Goal: Transaction & Acquisition: Purchase product/service

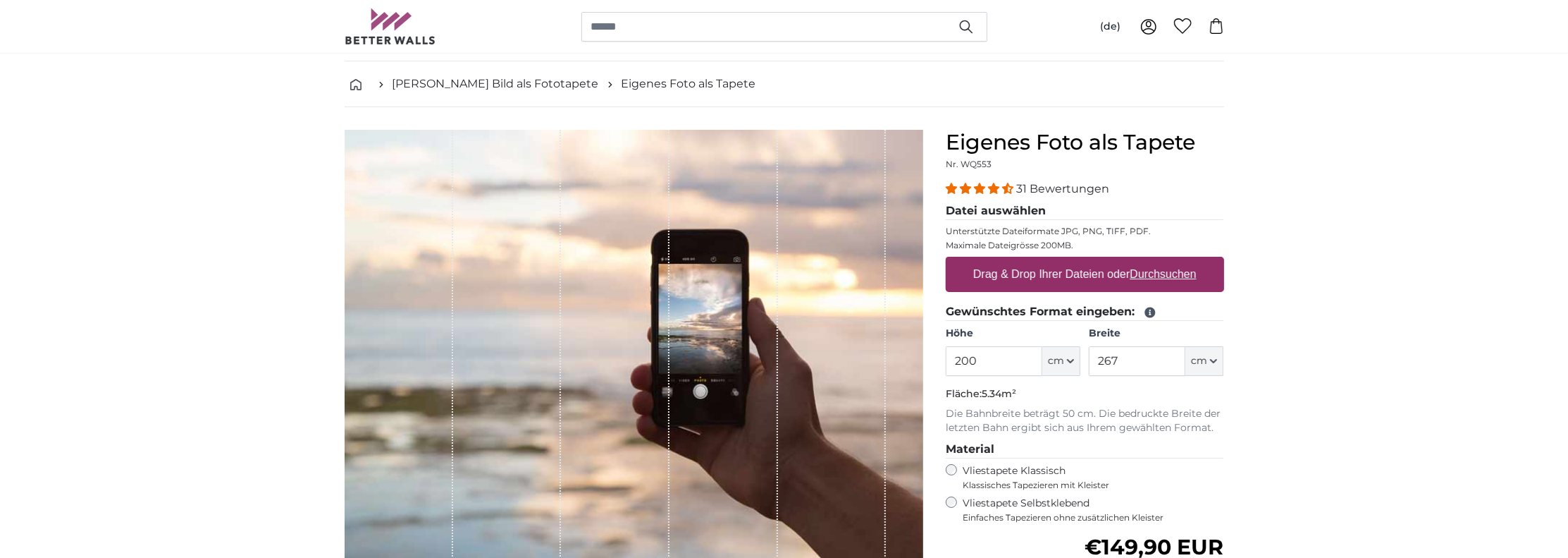
scroll to position [141, 0]
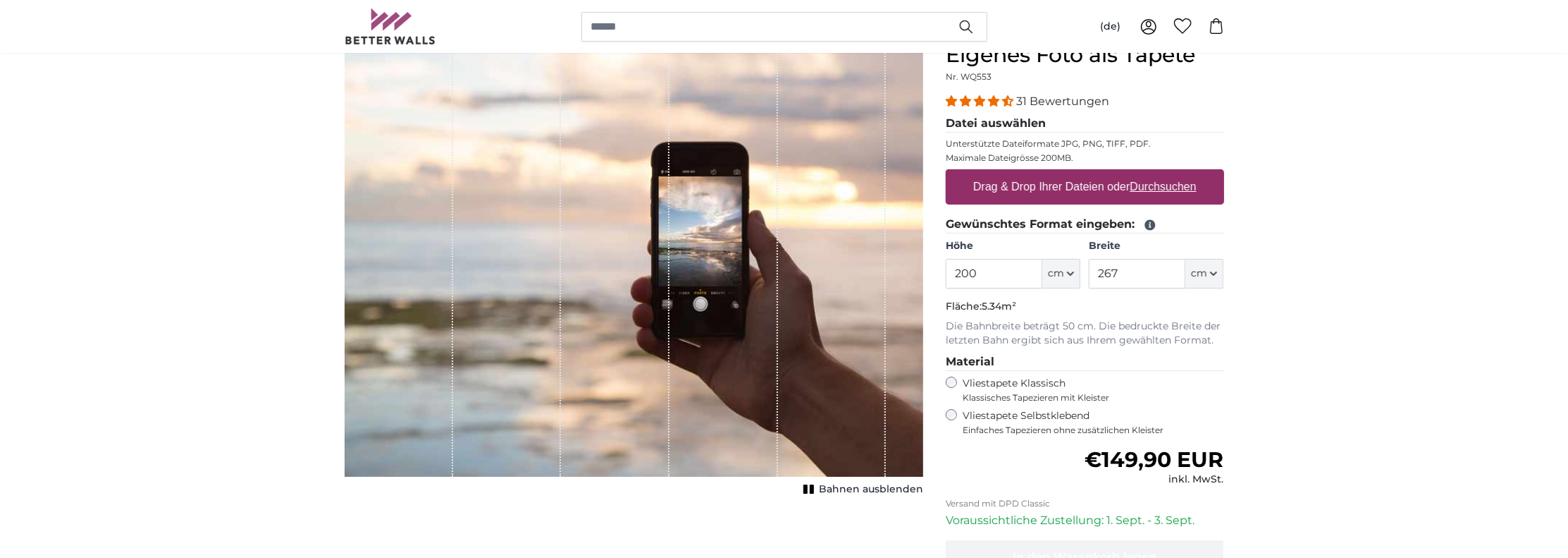
drag, startPoint x: 970, startPoint y: 272, endPoint x: 876, endPoint y: 261, distance: 94.6
click at [876, 261] on product-detail "Abbrechen Bild zuschneiden Bahnen ausblenden Eigenes Foto als Tapete Nr. WQ553 …" at bounding box center [784, 348] width 902 height 657
type input "4"
type input "275"
drag, startPoint x: 1145, startPoint y: 277, endPoint x: 1013, endPoint y: 255, distance: 133.8
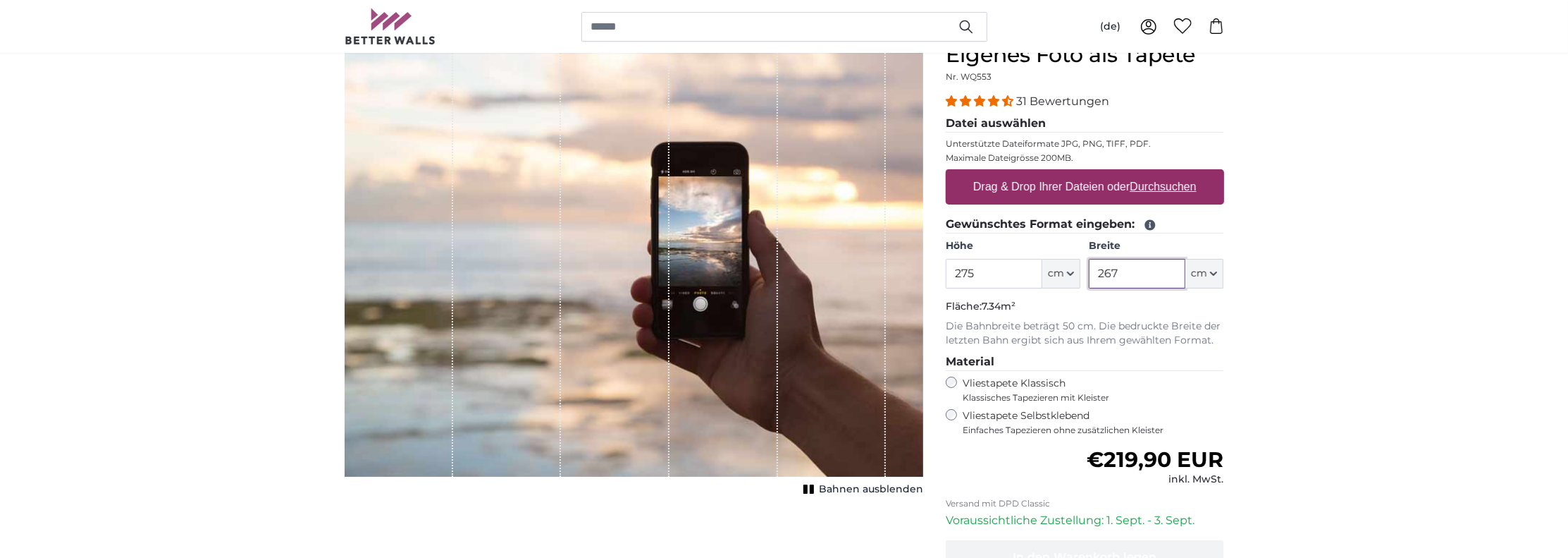
click at [1013, 255] on div "Höhe 275 ft cm Centimeter (cm) Inches (inch) Feet (ft. in.) Breite 267 ft cm Ce…" at bounding box center [1085, 264] width 278 height 50
type input "400"
click at [1053, 193] on label "Drag & Drop Ihrer Dateien oder Durchsuchen" at bounding box center [1084, 187] width 235 height 28
click at [1053, 173] on input "Drag & Drop Ihrer Dateien oder Durchsuchen" at bounding box center [1085, 171] width 278 height 4
type input "**********"
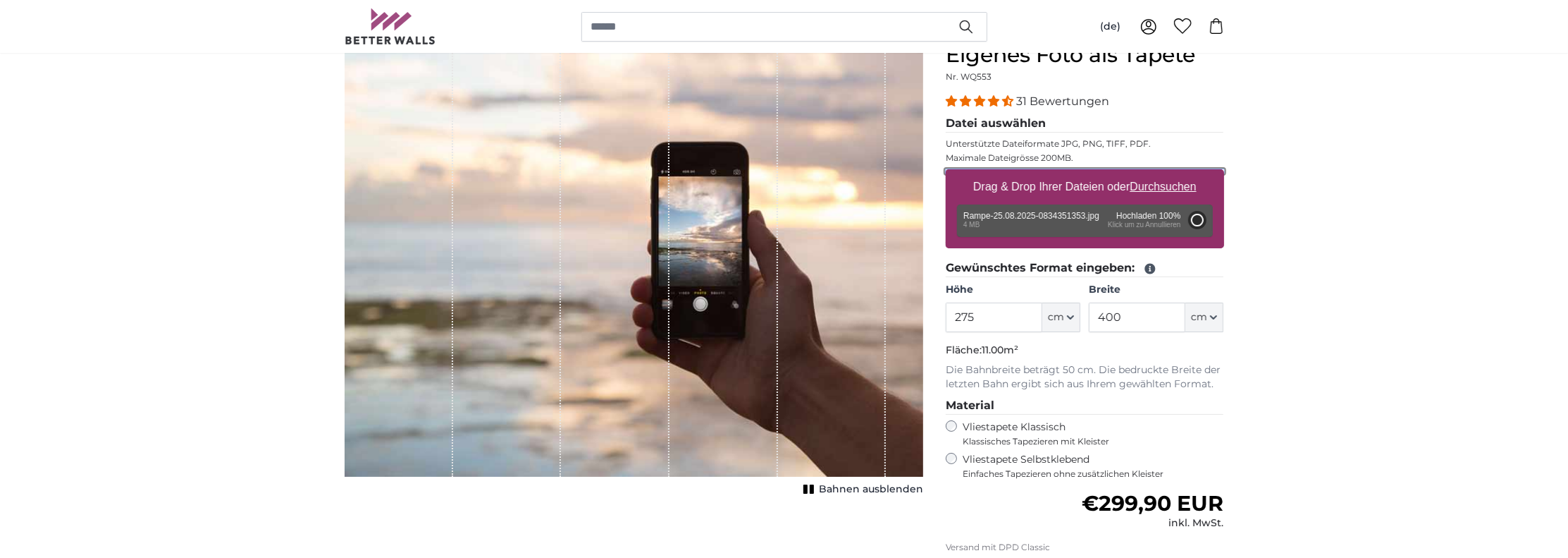
type input "110"
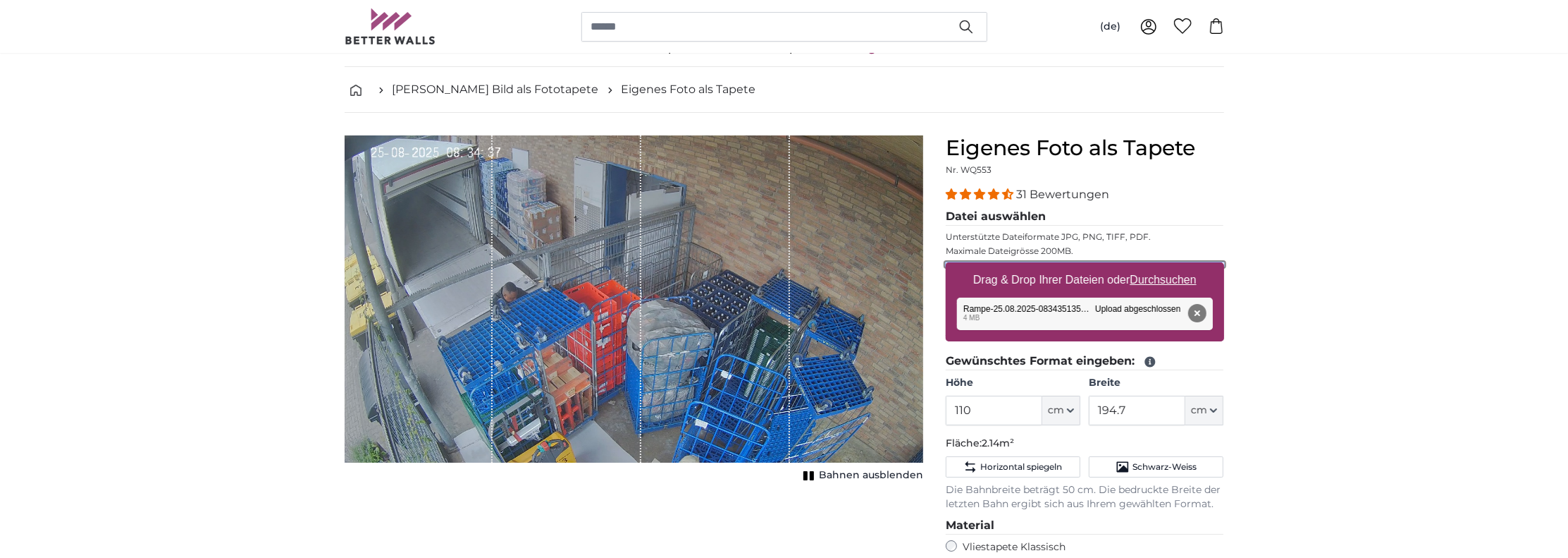
scroll to position [70, 0]
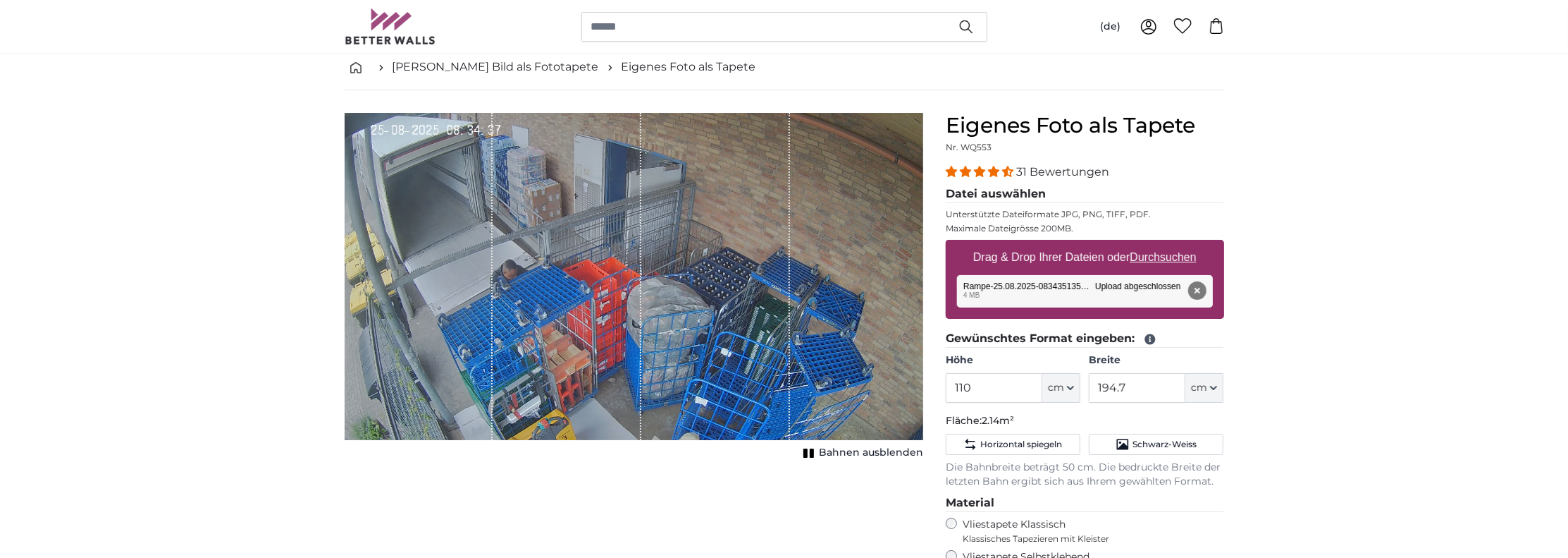
drag, startPoint x: 540, startPoint y: 272, endPoint x: 627, endPoint y: 220, distance: 101.4
click at [553, 200] on div "1 of 1" at bounding box center [566, 276] width 148 height 328
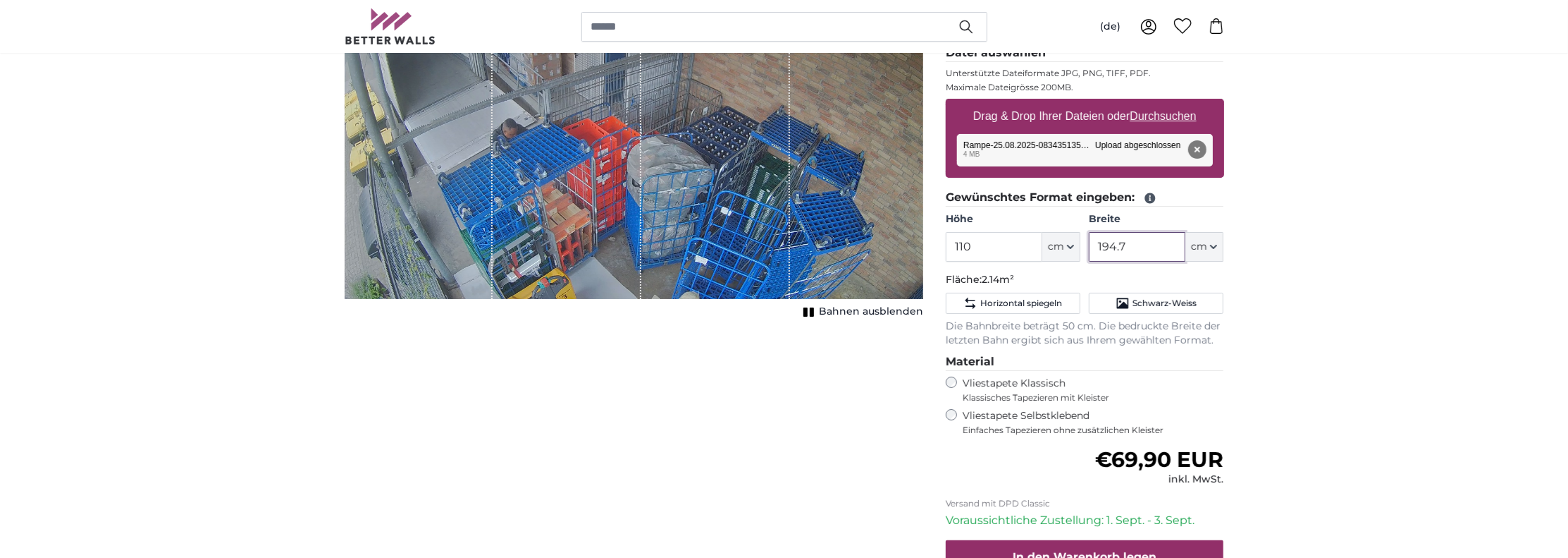
drag, startPoint x: 1150, startPoint y: 242, endPoint x: 1022, endPoint y: 247, distance: 128.1
click at [1021, 241] on div "Höhe 110 ft cm Centimeter (cm) Inches (inch) Feet (ft. in.) Breite 194.7 ft cm …" at bounding box center [1085, 237] width 278 height 50
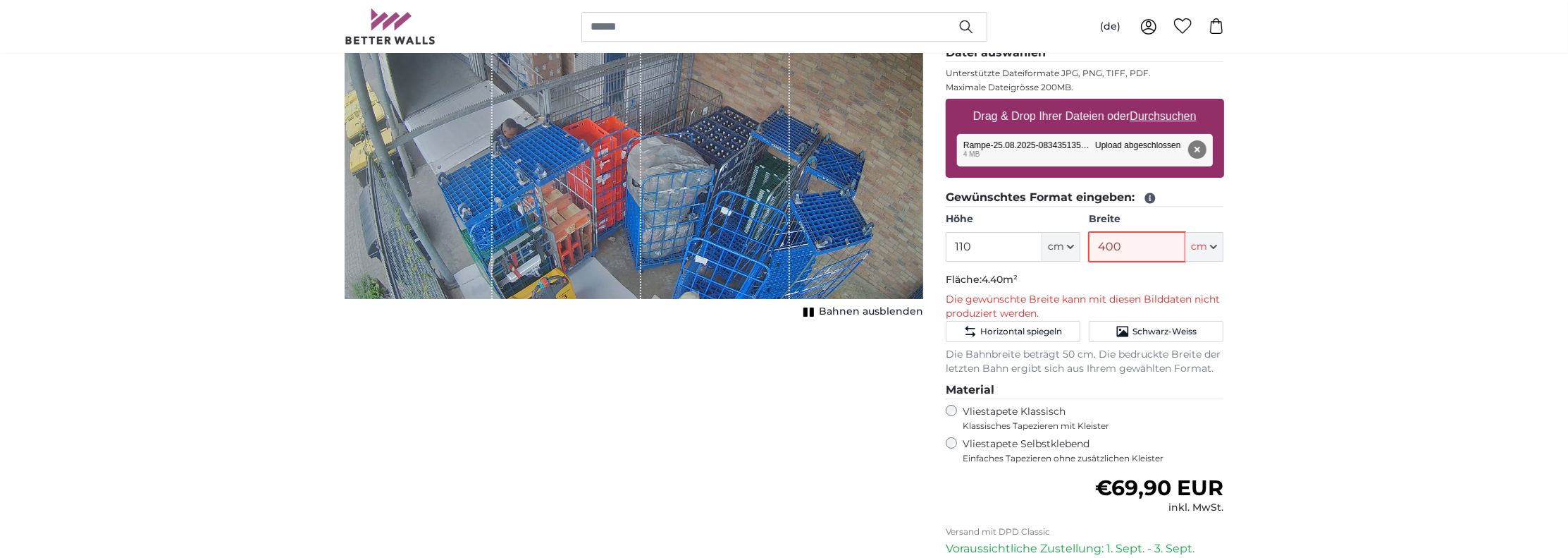
type input "400"
click at [998, 244] on input "110" at bounding box center [994, 247] width 96 height 30
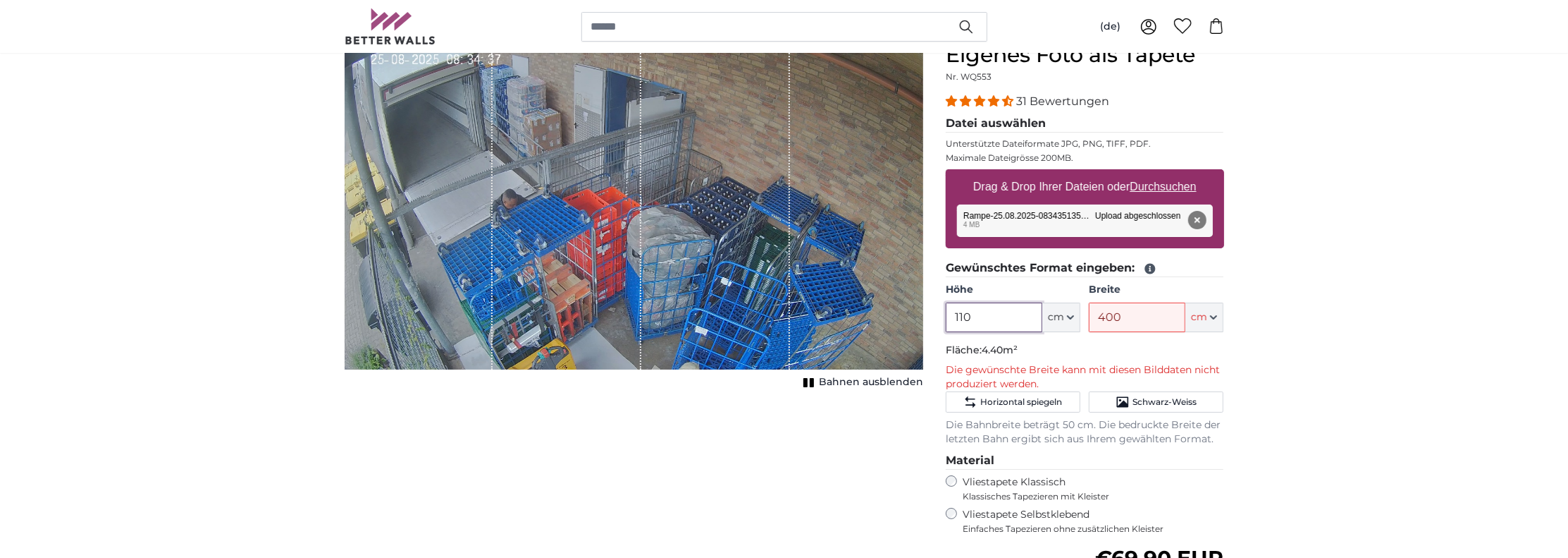
click at [1031, 319] on input "110" at bounding box center [994, 318] width 96 height 30
